Goal: Navigation & Orientation: Find specific page/section

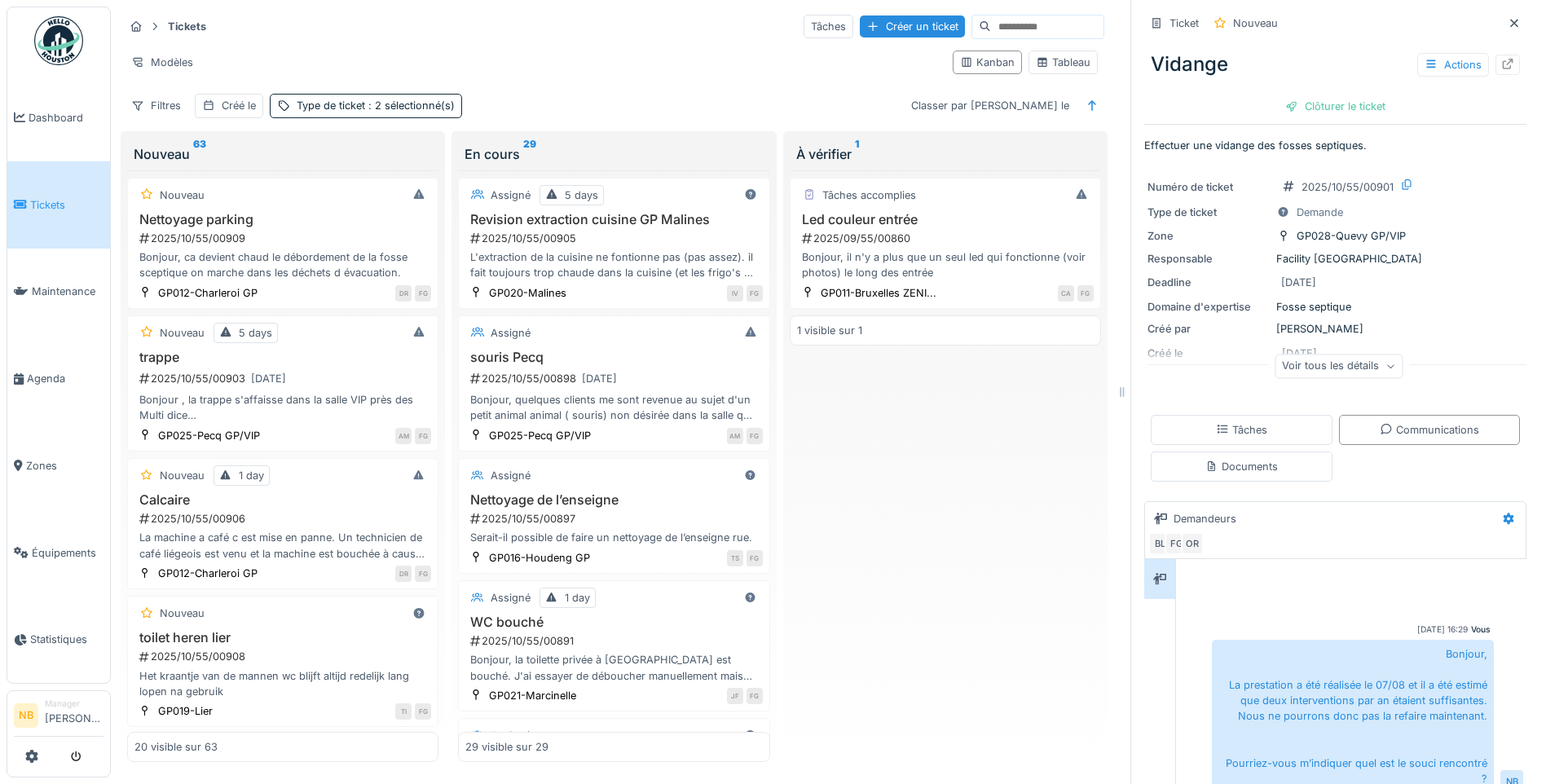
scroll to position [194, 0]
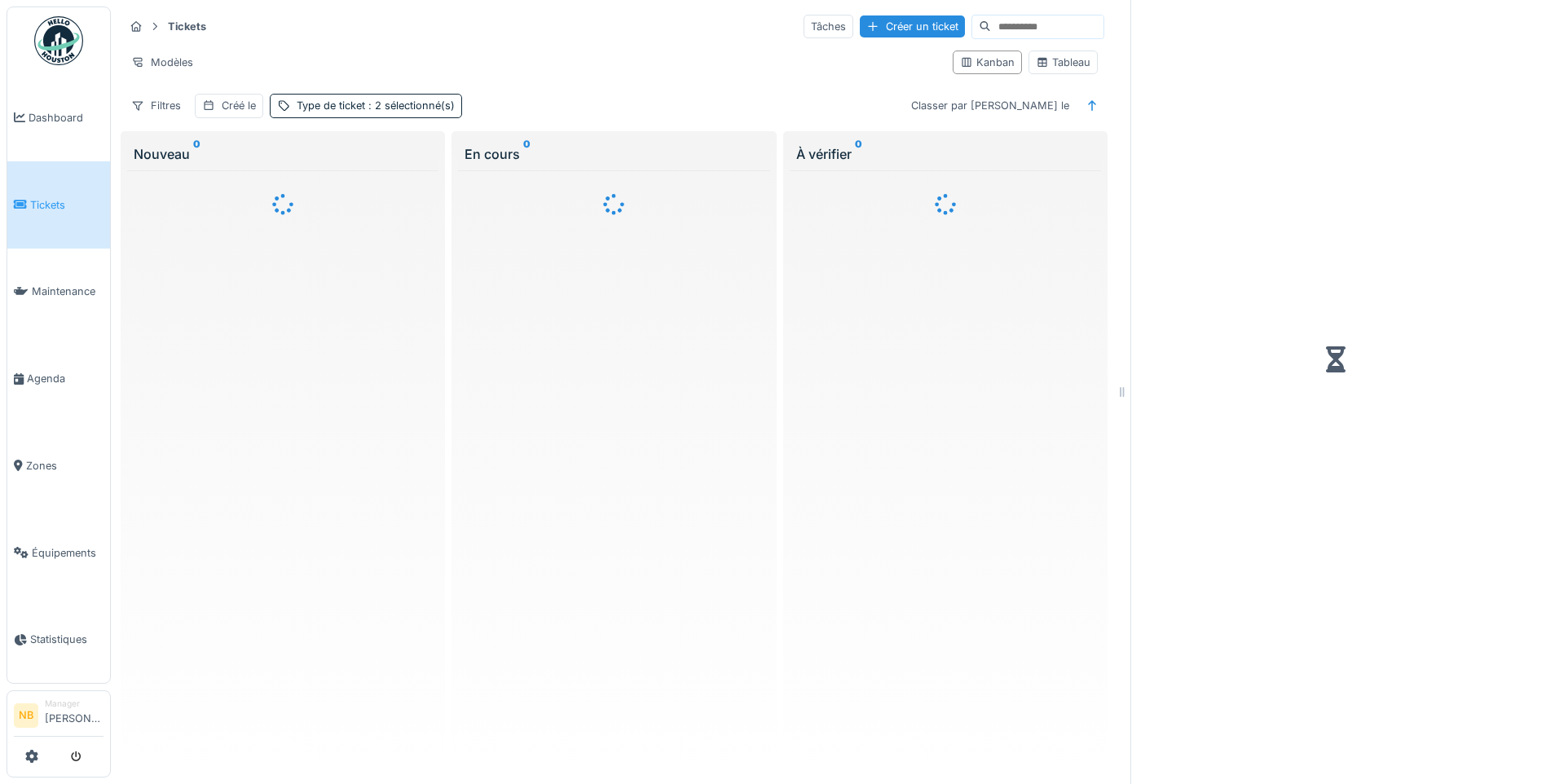
scroll to position [12, 0]
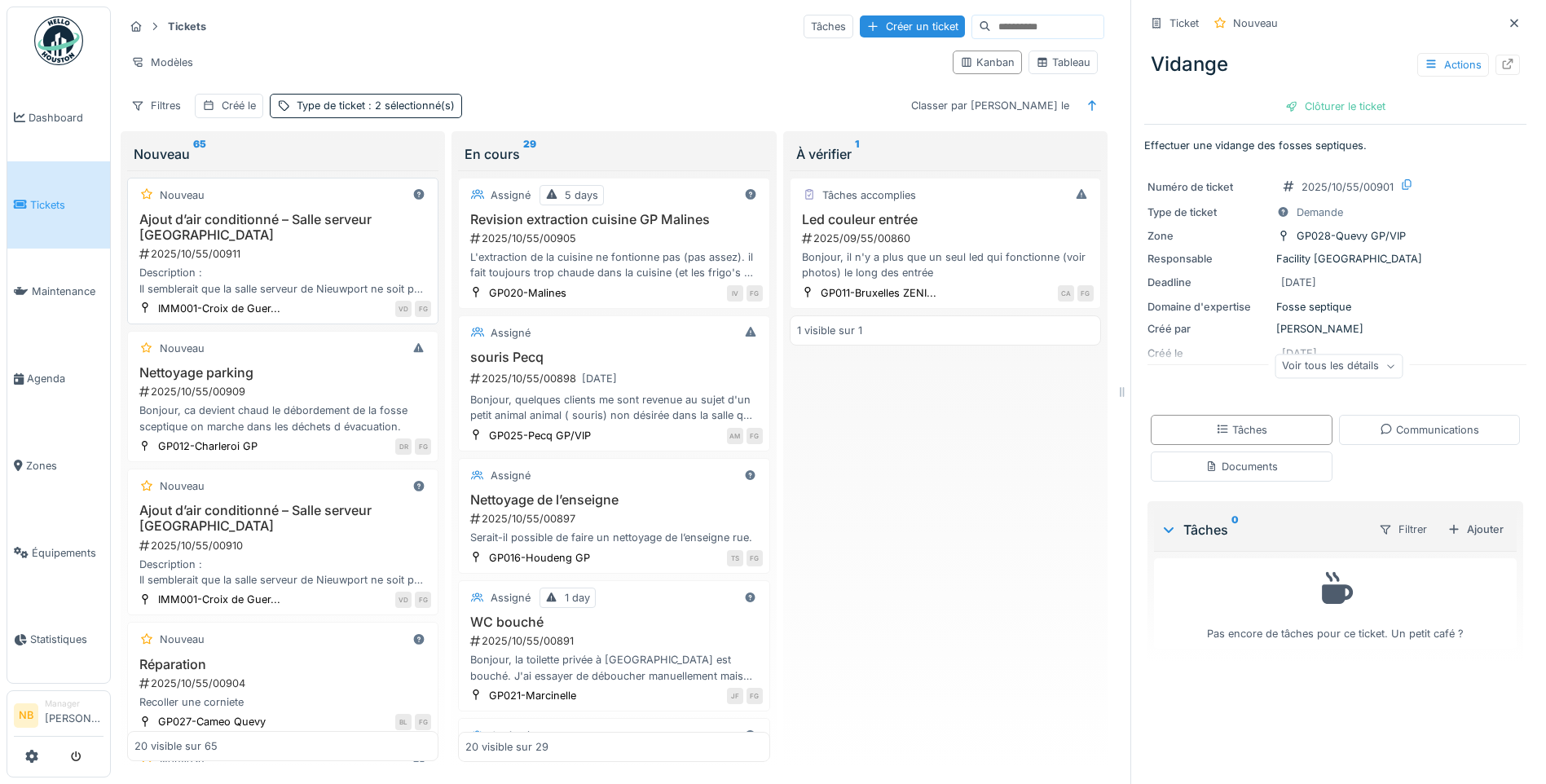
click at [330, 265] on div "Description : Il semblerait que la salle serveur de Nieuwport ne soit pas équip…" at bounding box center [283, 280] width 297 height 31
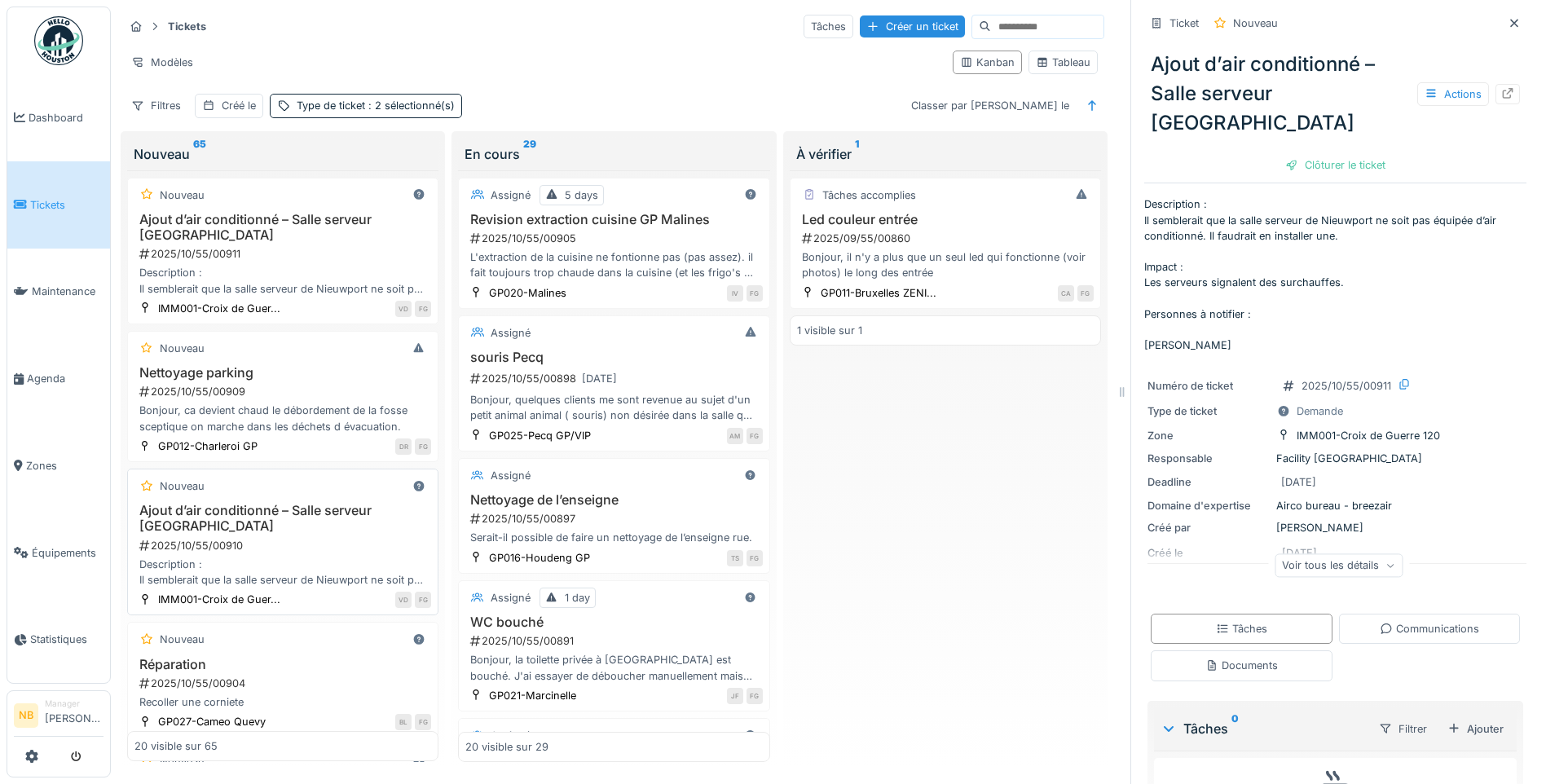
click at [336, 538] on div "2025/10/55/00910" at bounding box center [284, 546] width 294 height 15
click at [324, 224] on h3 "Ajout d’air conditionné – Salle serveur Nieuwport" at bounding box center [283, 227] width 297 height 31
click at [1386, 562] on icon at bounding box center [1391, 566] width 10 height 8
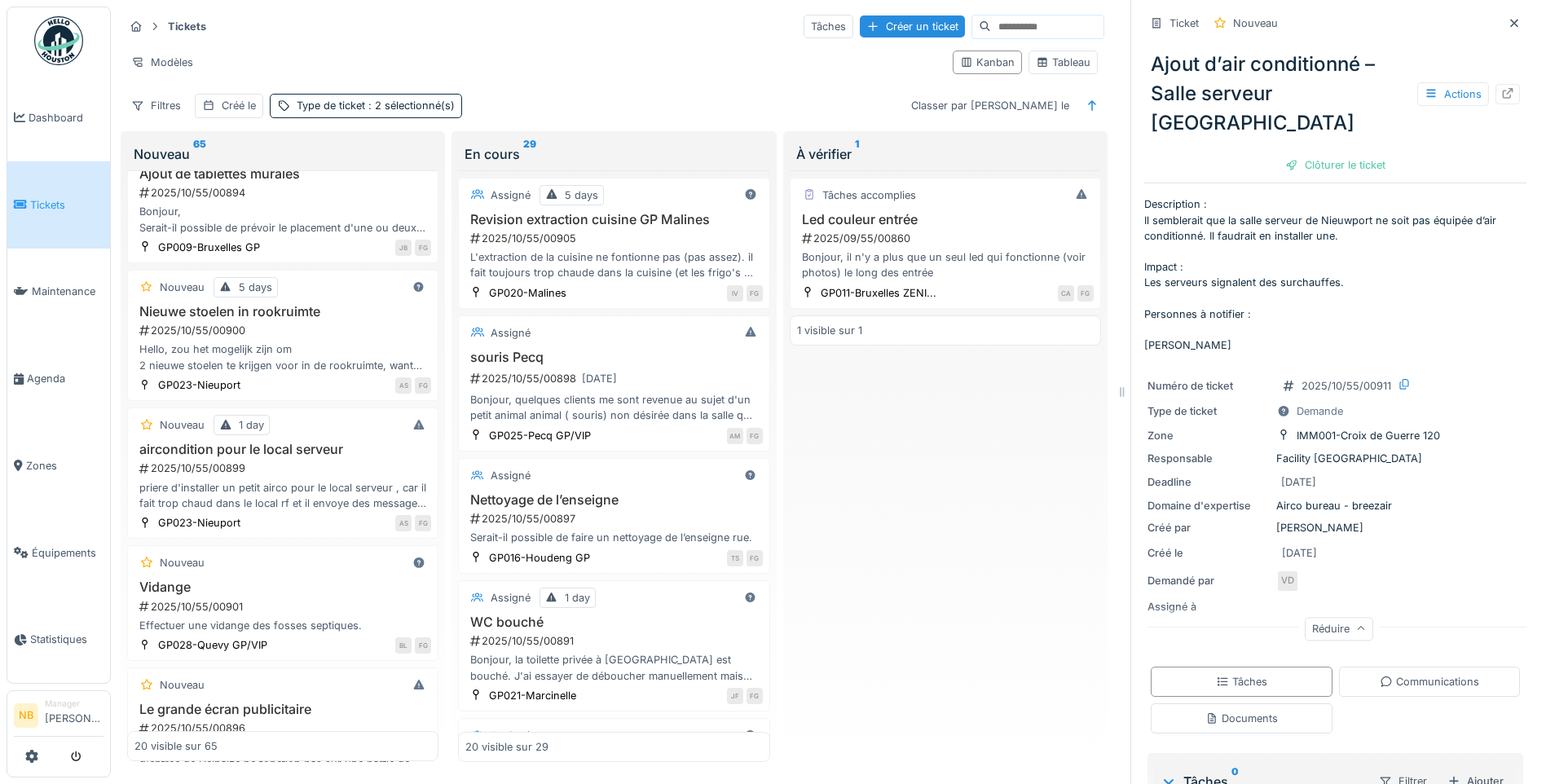
scroll to position [1152, 0]
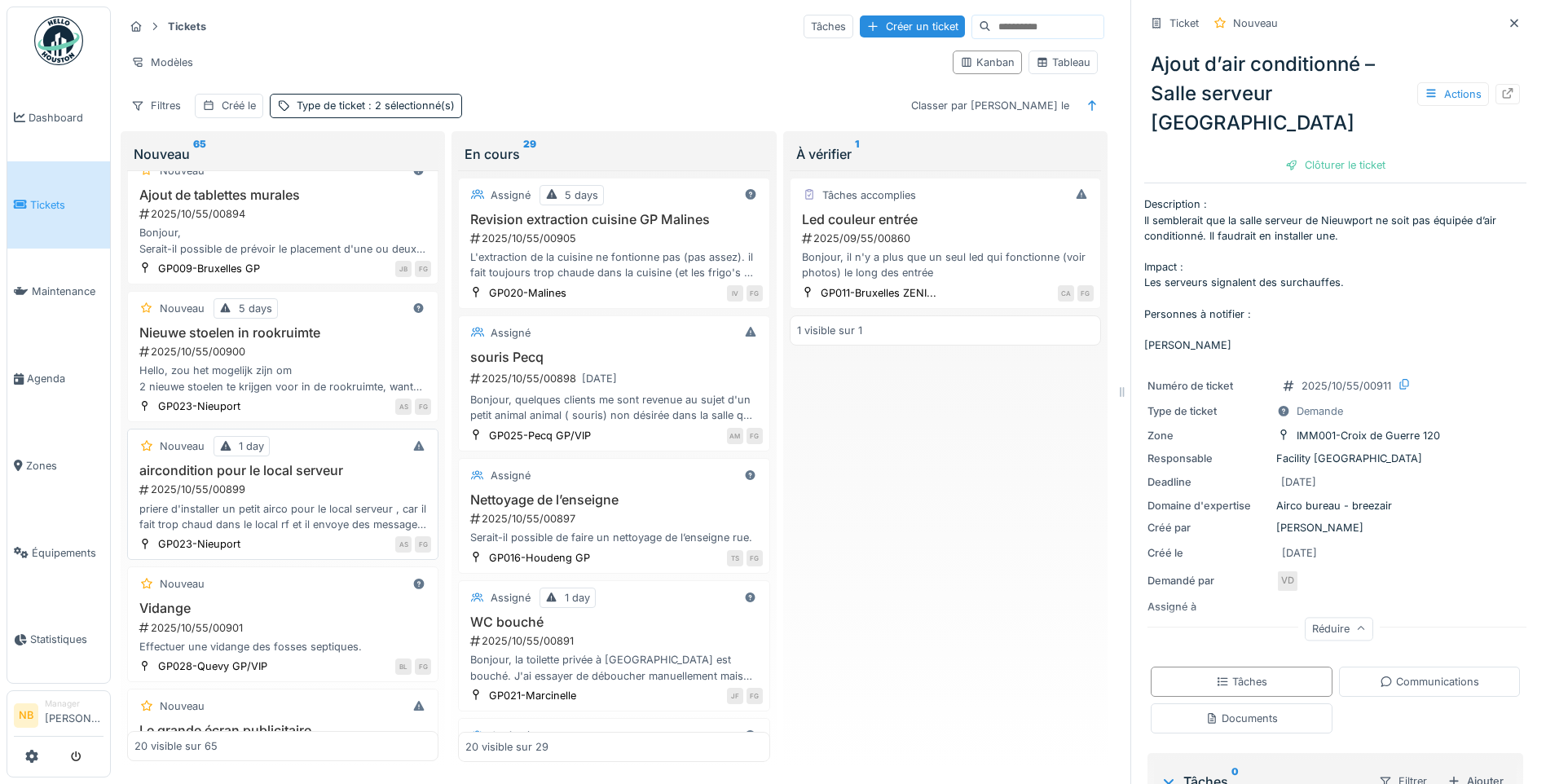
click at [383, 463] on h3 "aircondition pour le local serveur" at bounding box center [283, 470] width 297 height 15
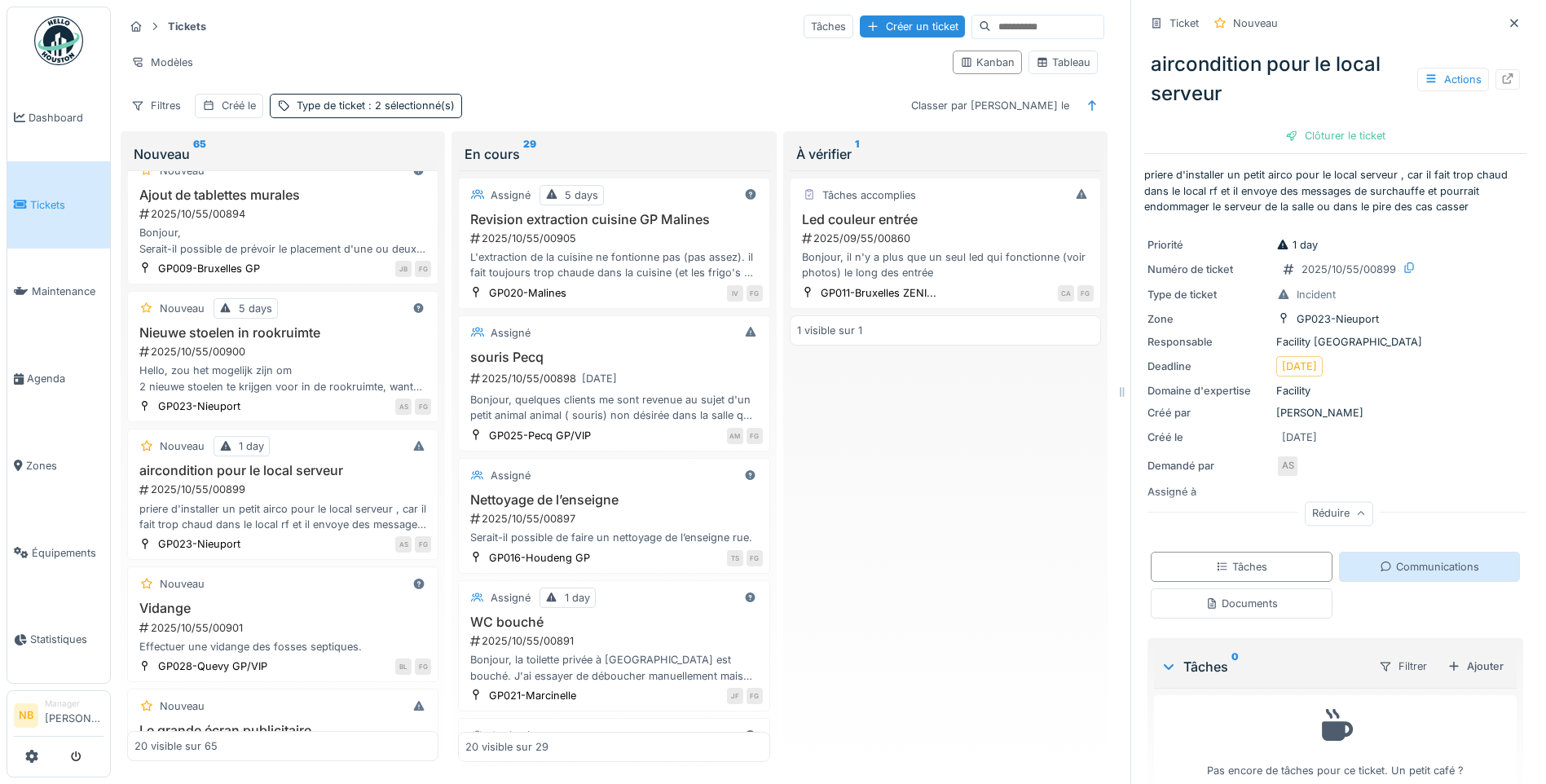
click at [1384, 551] on div "Communications" at bounding box center [1430, 567] width 182 height 30
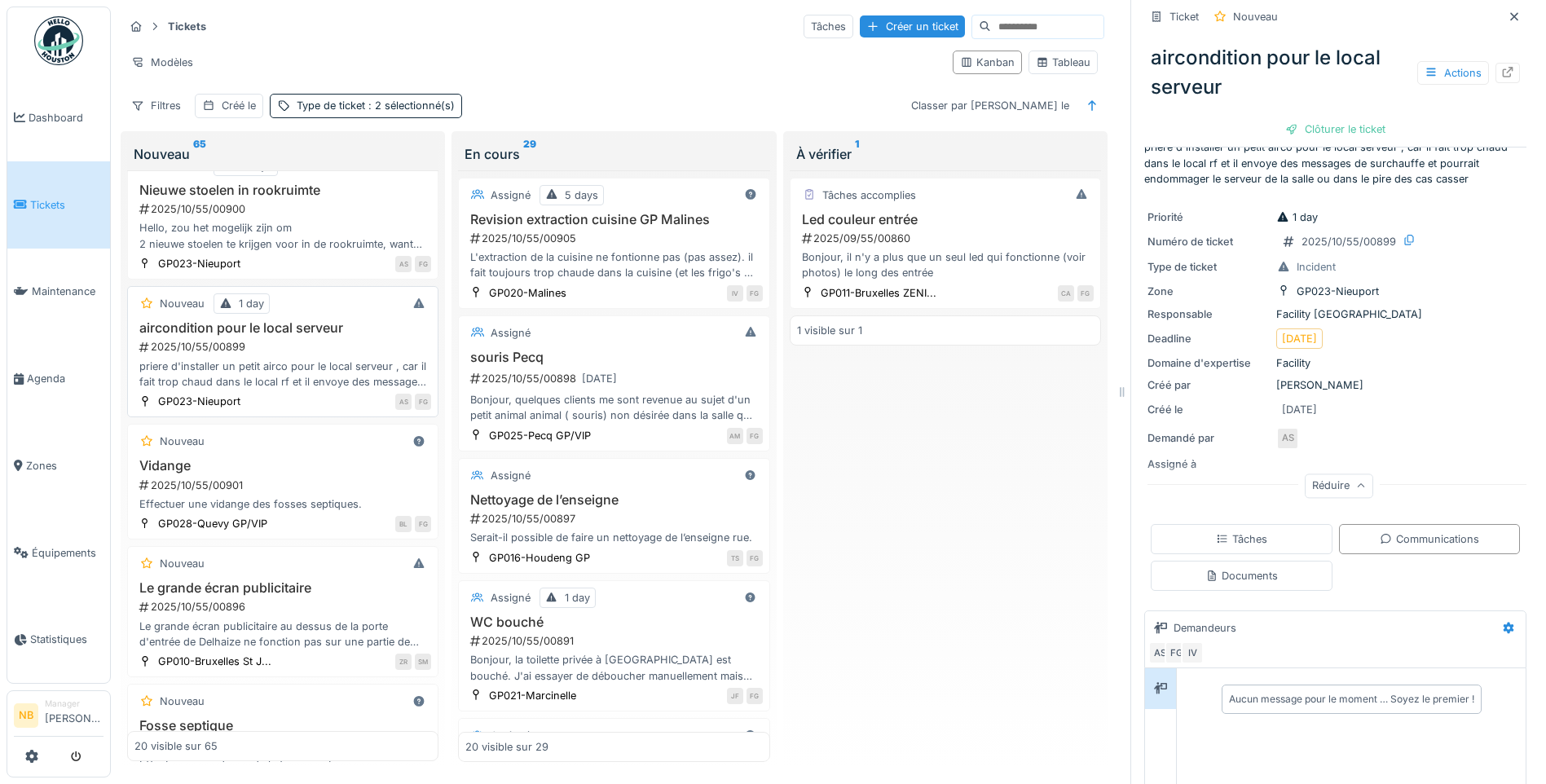
scroll to position [1330, 0]
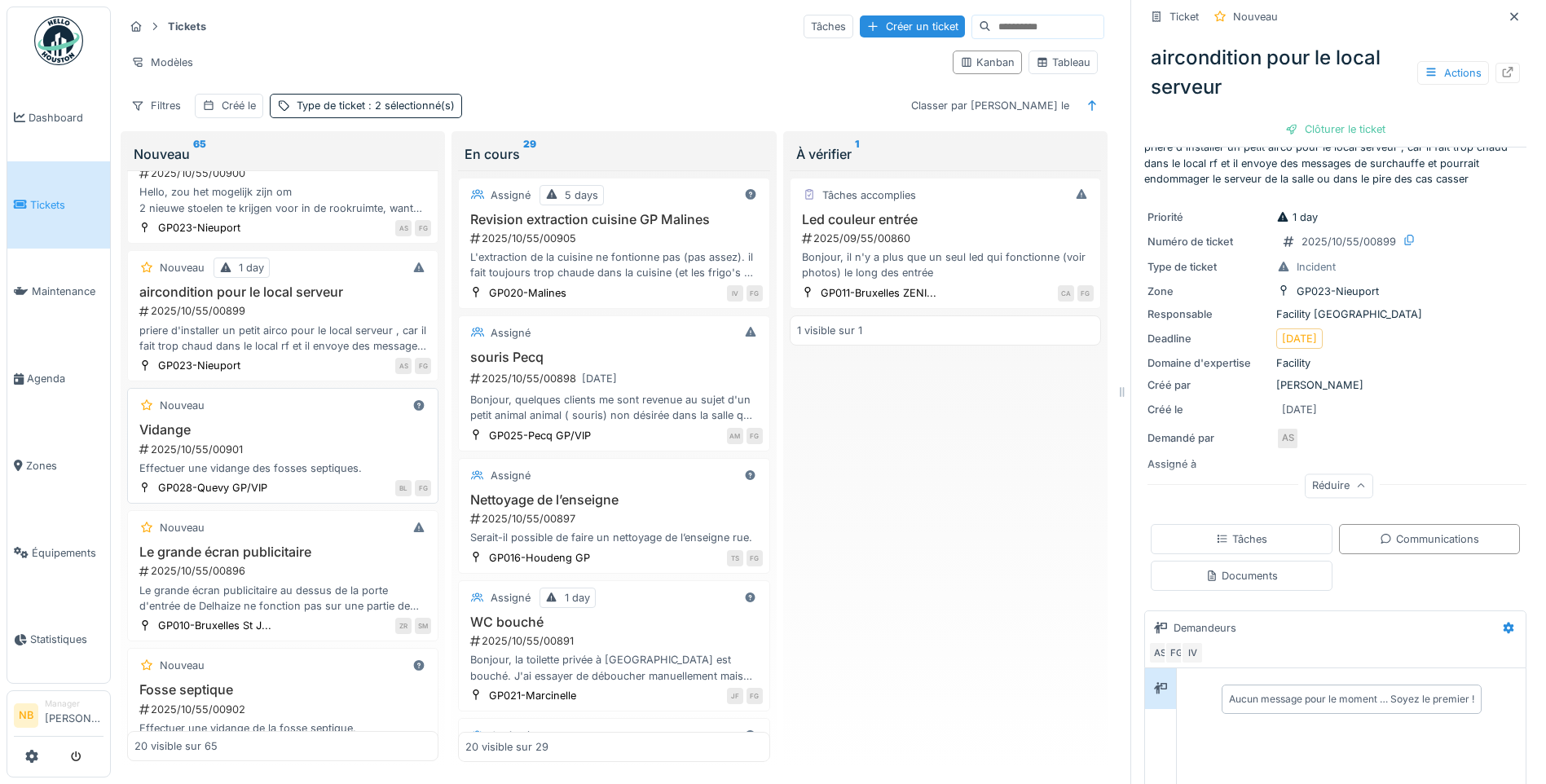
click at [283, 441] on div "2025/10/55/00901" at bounding box center [284, 449] width 294 height 15
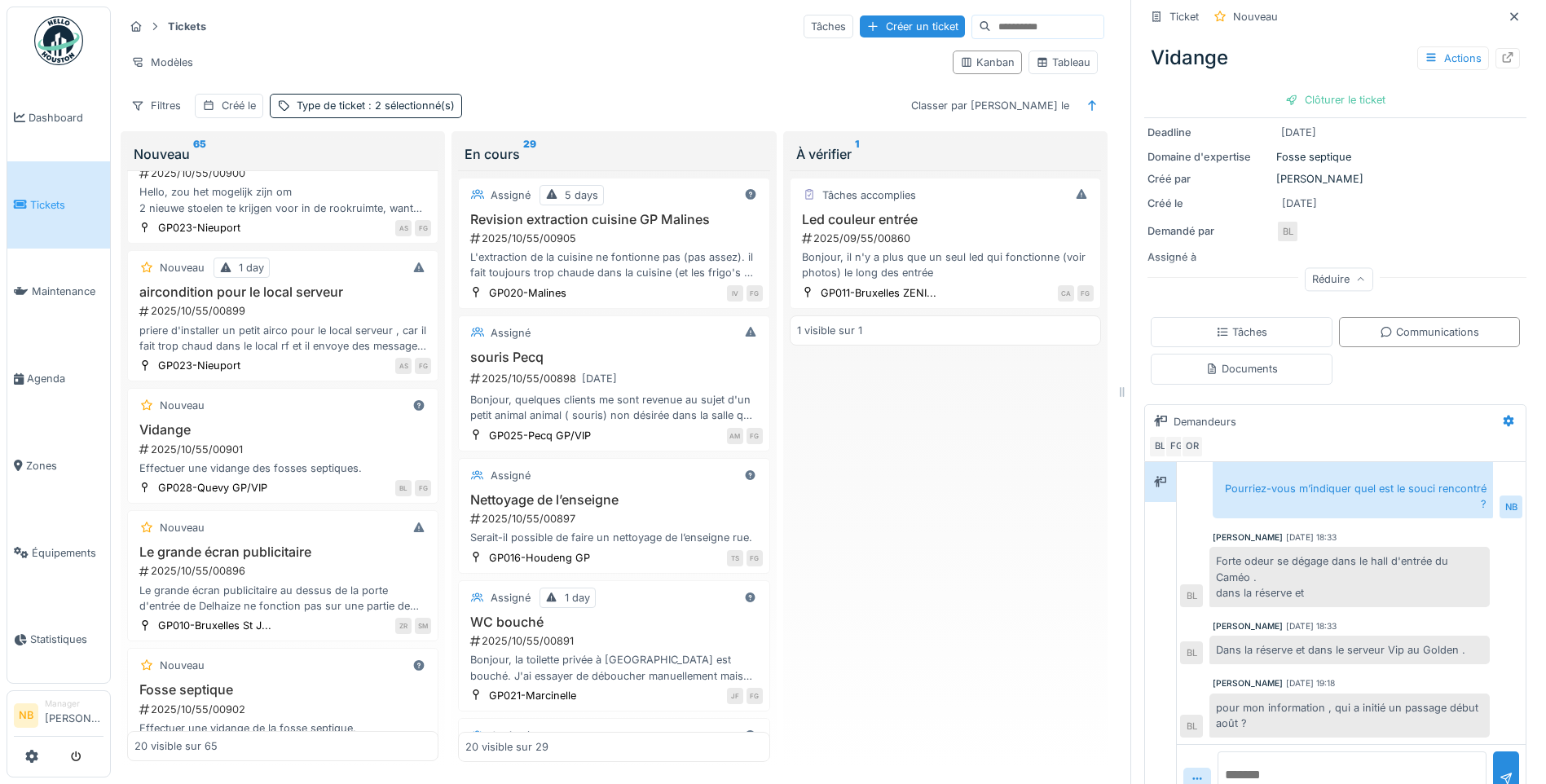
scroll to position [188, 0]
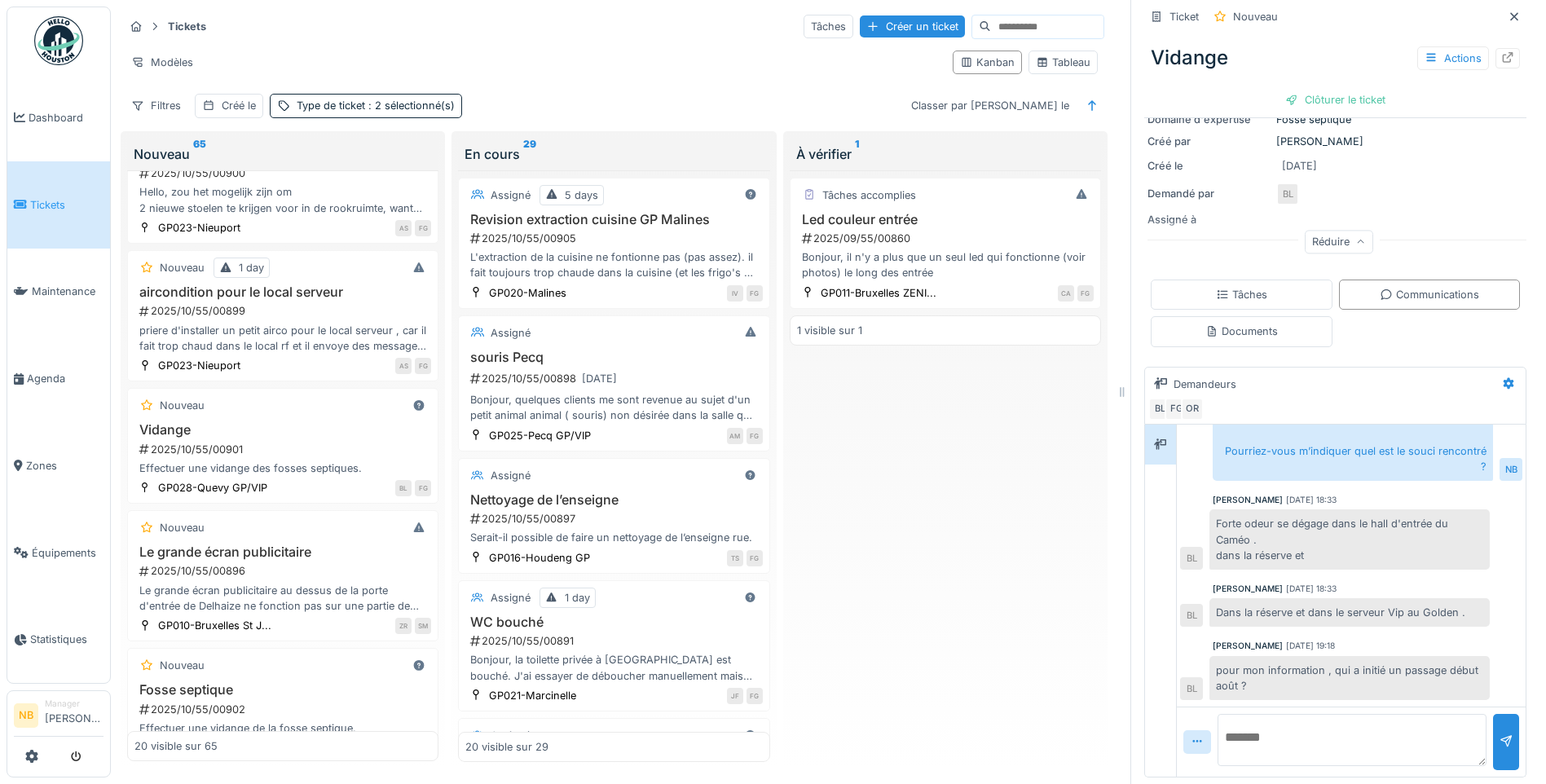
click at [1264, 732] on textarea at bounding box center [1352, 740] width 269 height 52
click at [1365, 722] on textarea at bounding box center [1352, 740] width 269 height 52
